Goal: Transaction & Acquisition: Purchase product/service

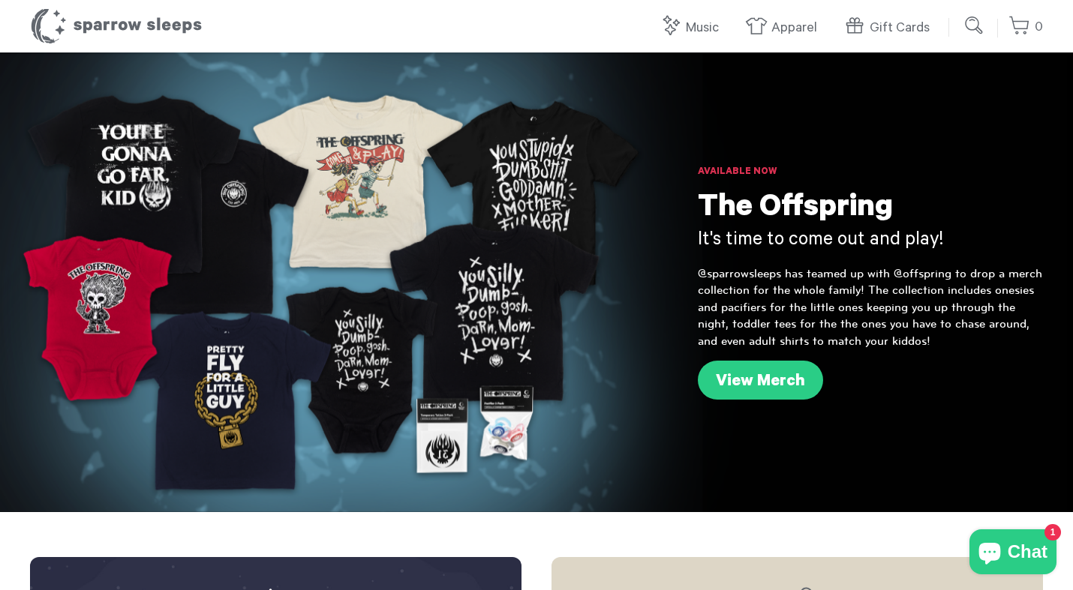
click at [970, 23] on input "submit" at bounding box center [974, 26] width 30 height 30
click at [852, 29] on input "search" at bounding box center [884, 26] width 143 height 30
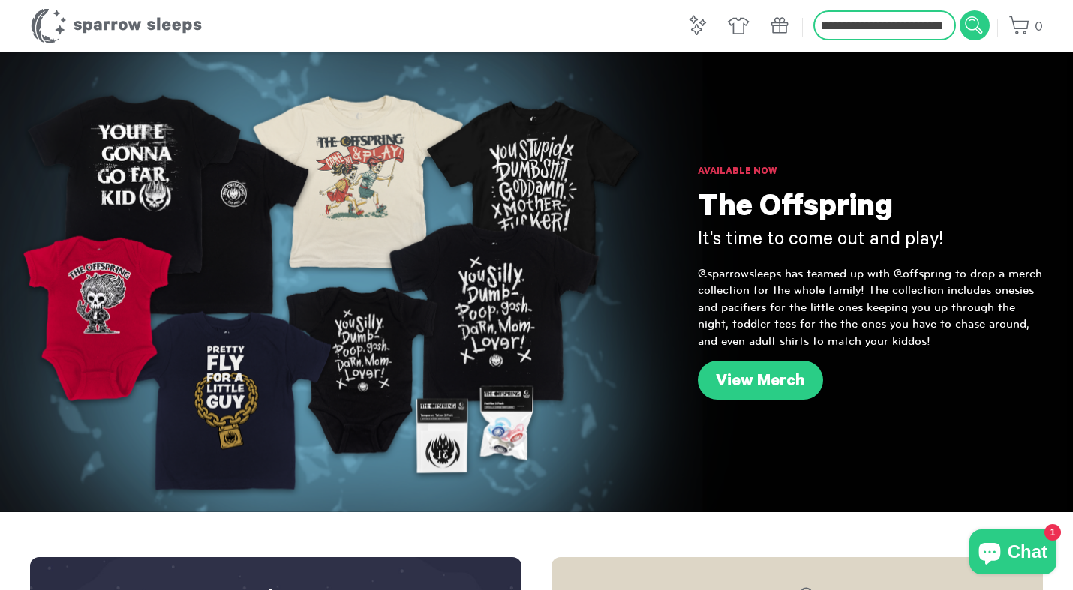
scroll to position [0, 63]
type input "**********"
click at [959, 11] on input "submit" at bounding box center [974, 26] width 30 height 30
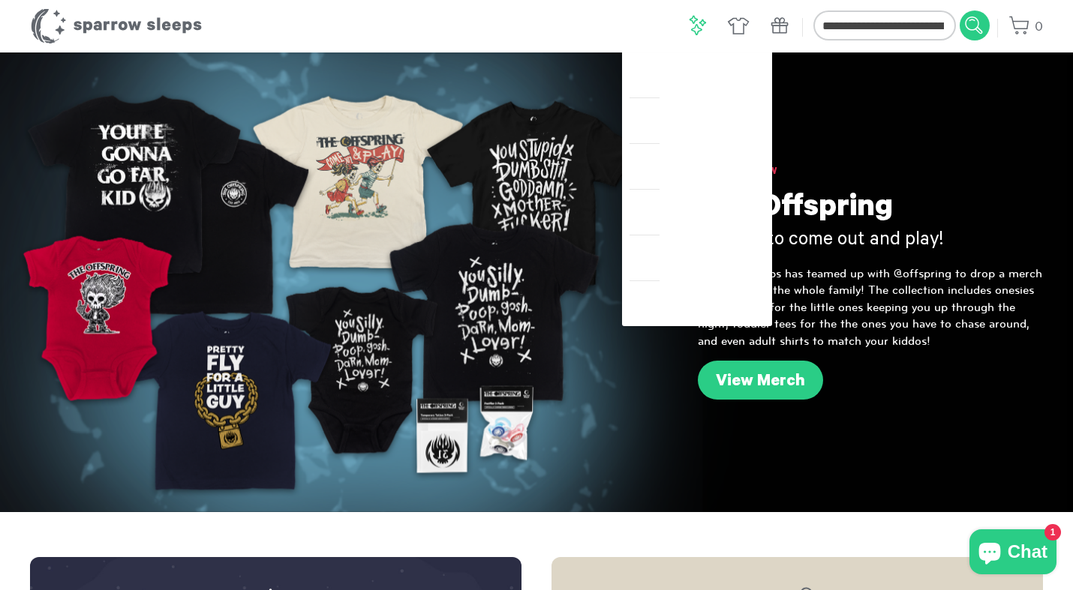
click at [695, 22] on link "Music" at bounding box center [697, 28] width 23 height 32
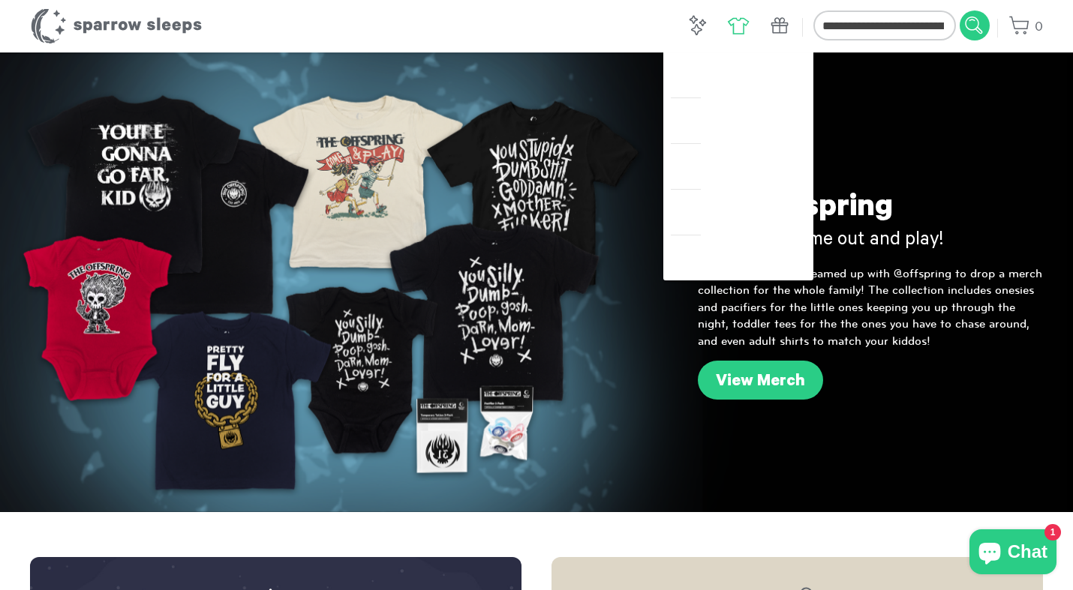
click at [737, 23] on link "Apparel" at bounding box center [738, 28] width 23 height 32
